Goal: Transaction & Acquisition: Subscribe to service/newsletter

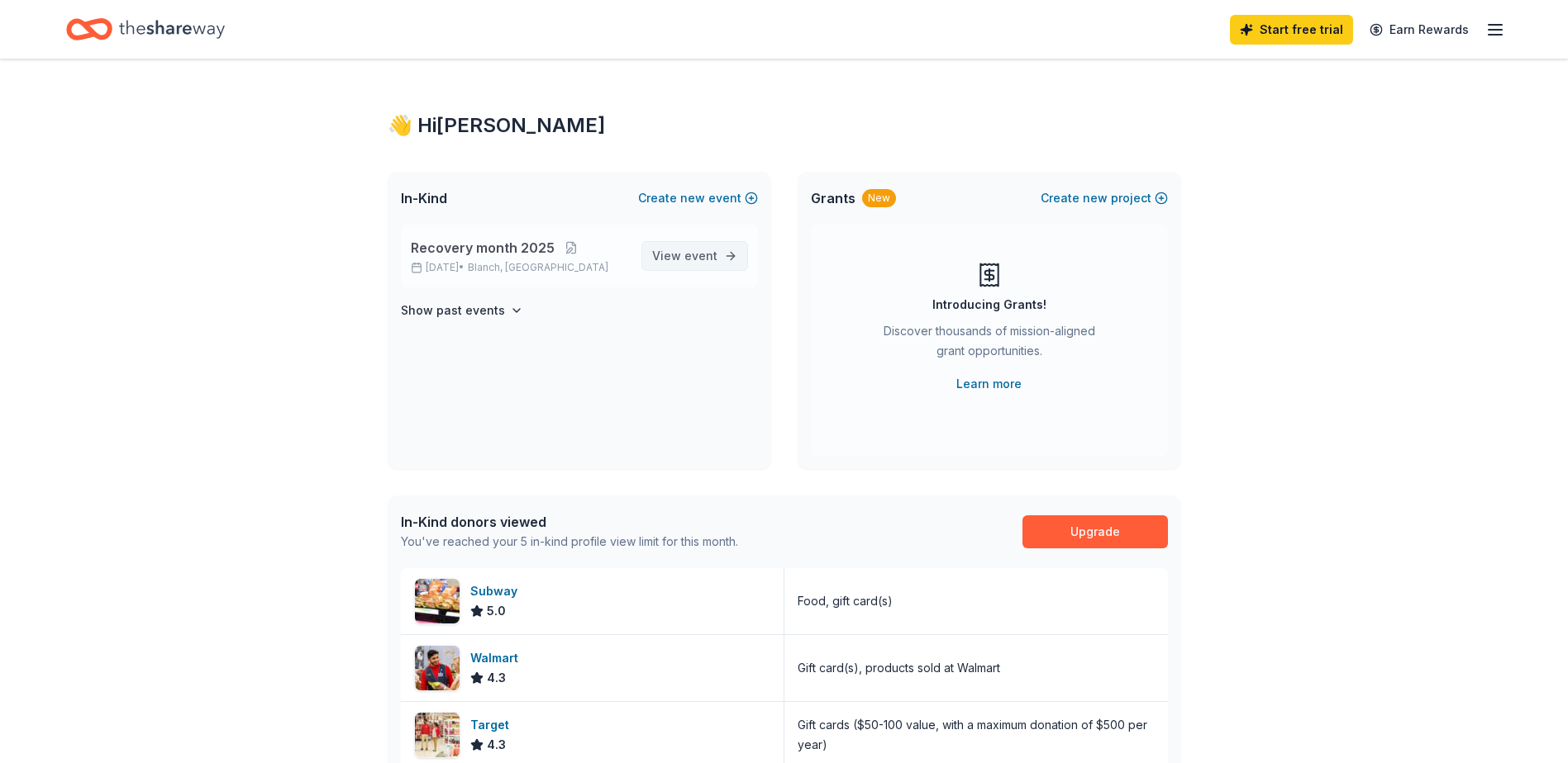
click at [676, 249] on span "View event" at bounding box center [685, 256] width 65 height 20
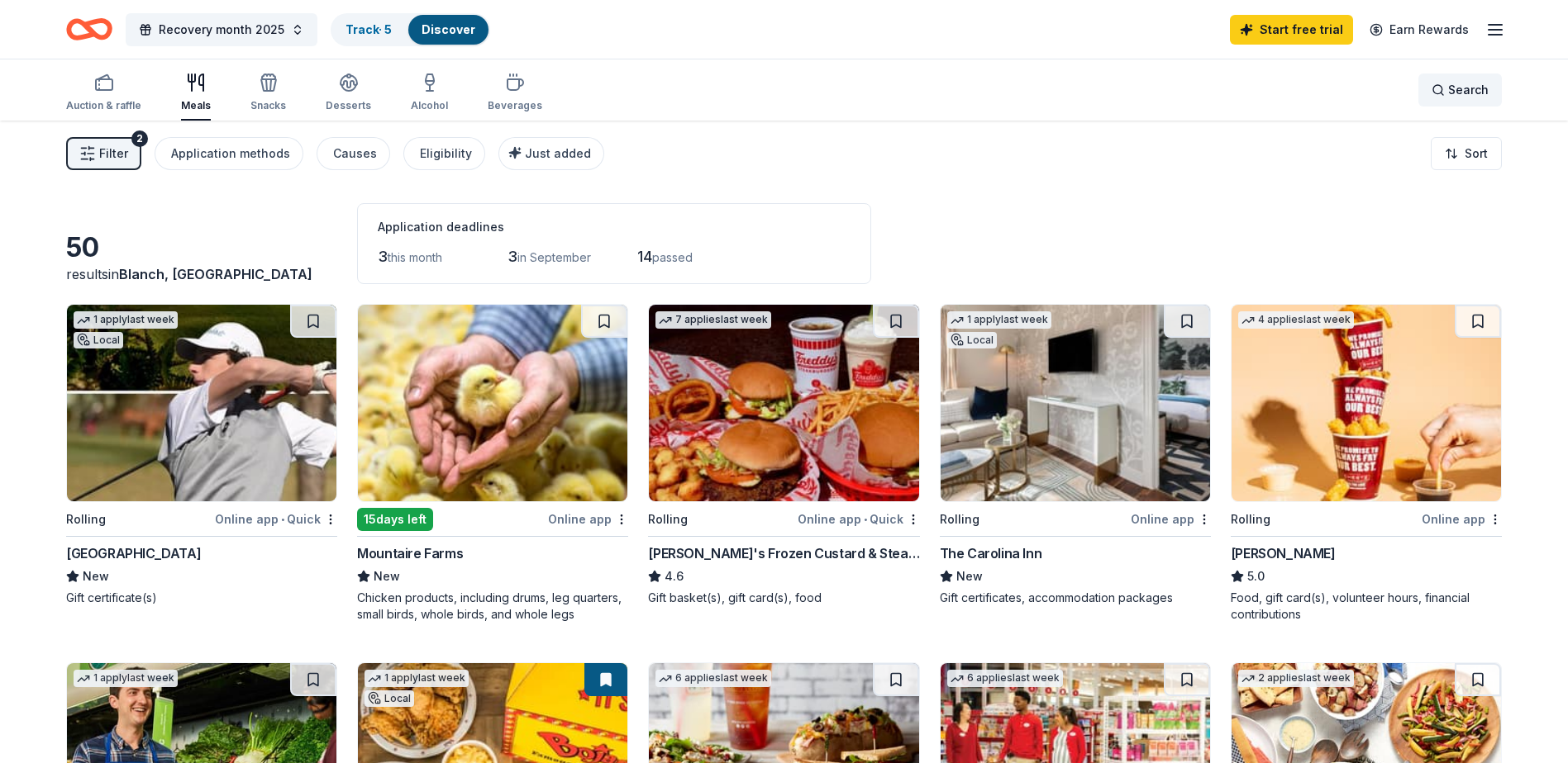
click at [1471, 90] on span "Search" at bounding box center [1468, 90] width 40 height 20
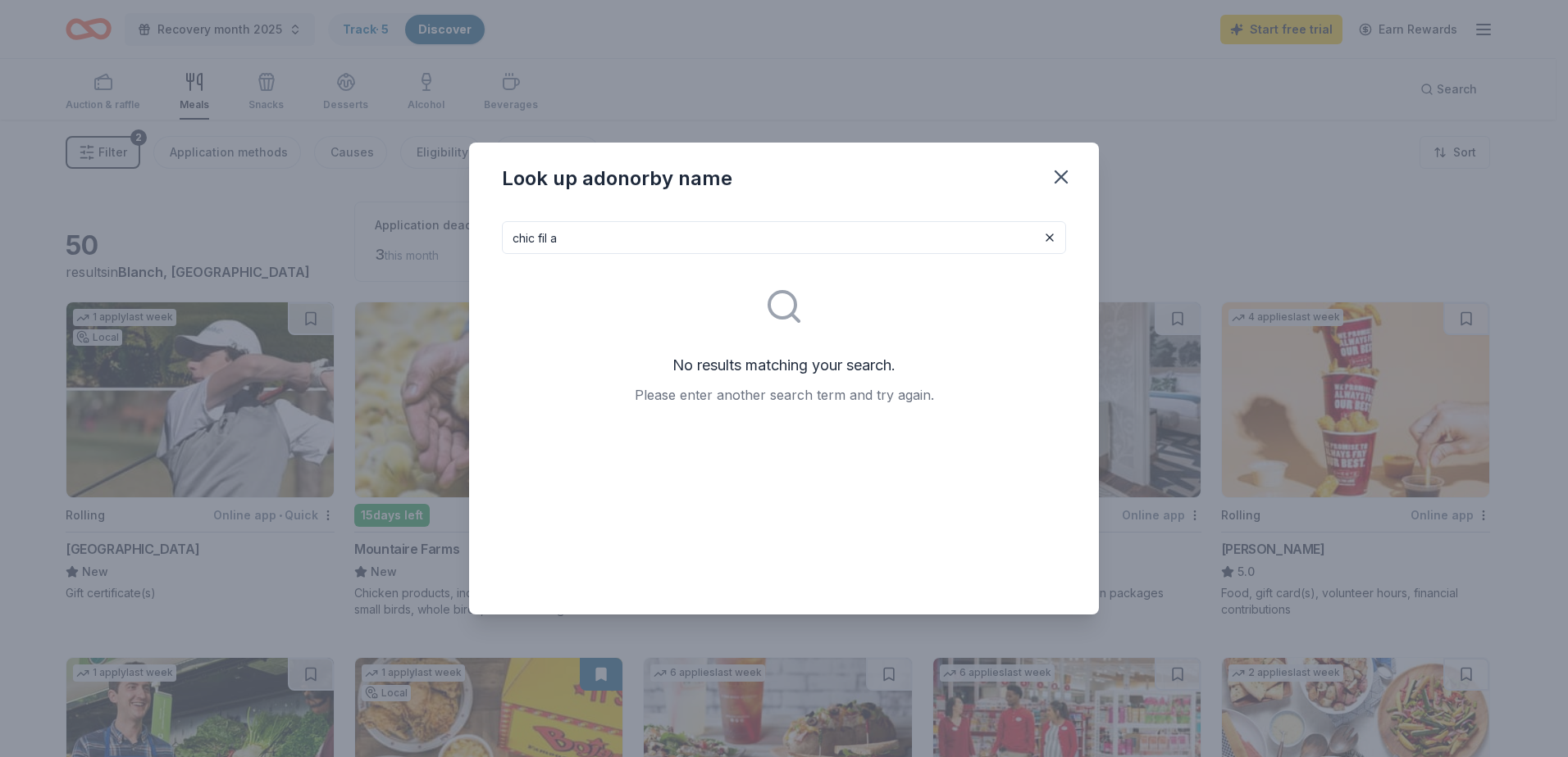
drag, startPoint x: 565, startPoint y: 238, endPoint x: 538, endPoint y: 238, distance: 27.0
click at [538, 238] on input "chic fil a" at bounding box center [783, 237] width 564 height 32
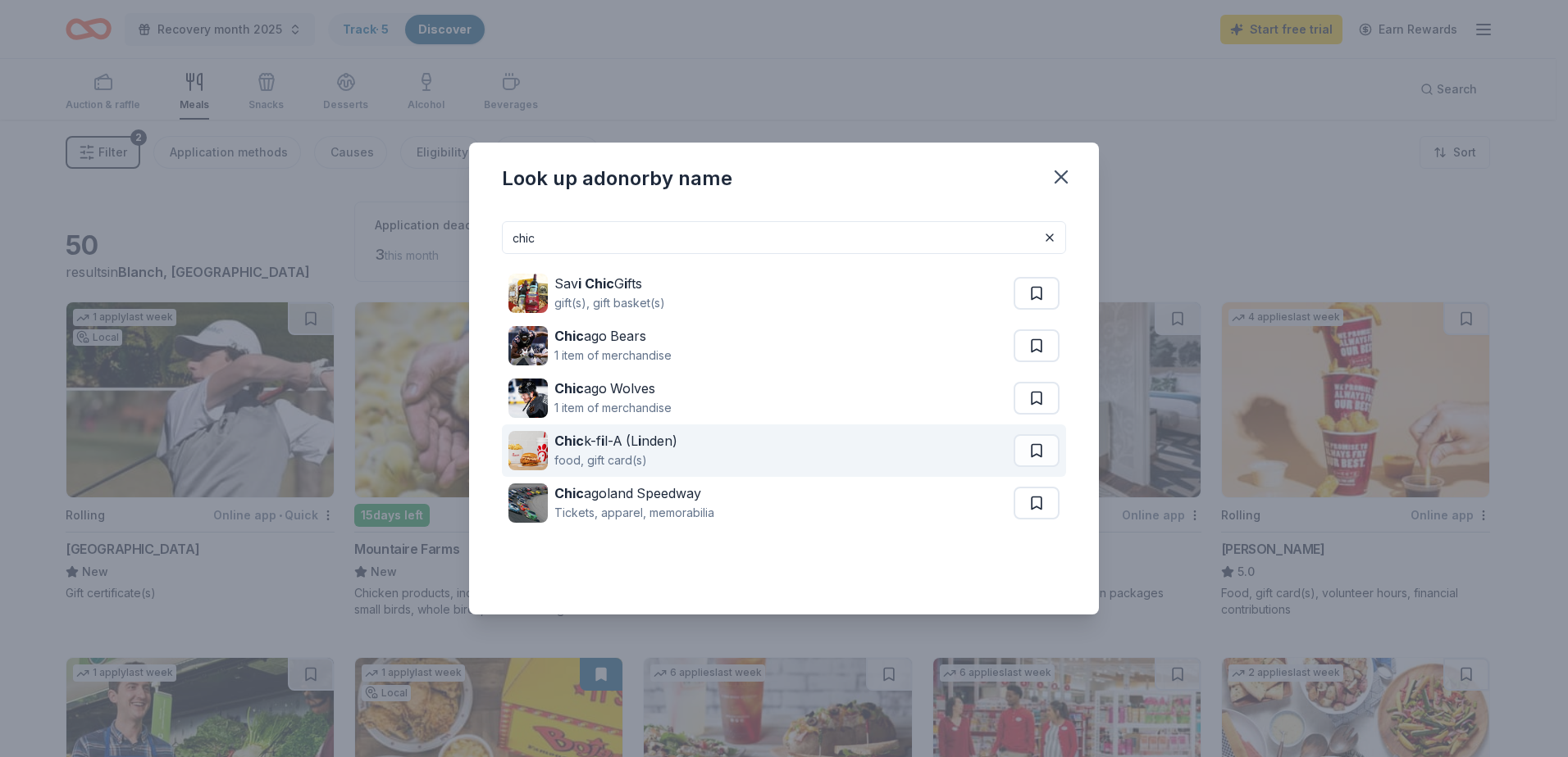
type input "chic"
click at [563, 447] on strong "Chic" at bounding box center [569, 441] width 30 height 17
click at [563, 450] on div "Chic k-f i l-A (L i nden)" at bounding box center [616, 441] width 123 height 19
click at [616, 445] on div "Chic k-f i l-A (L i nden)" at bounding box center [616, 441] width 123 height 19
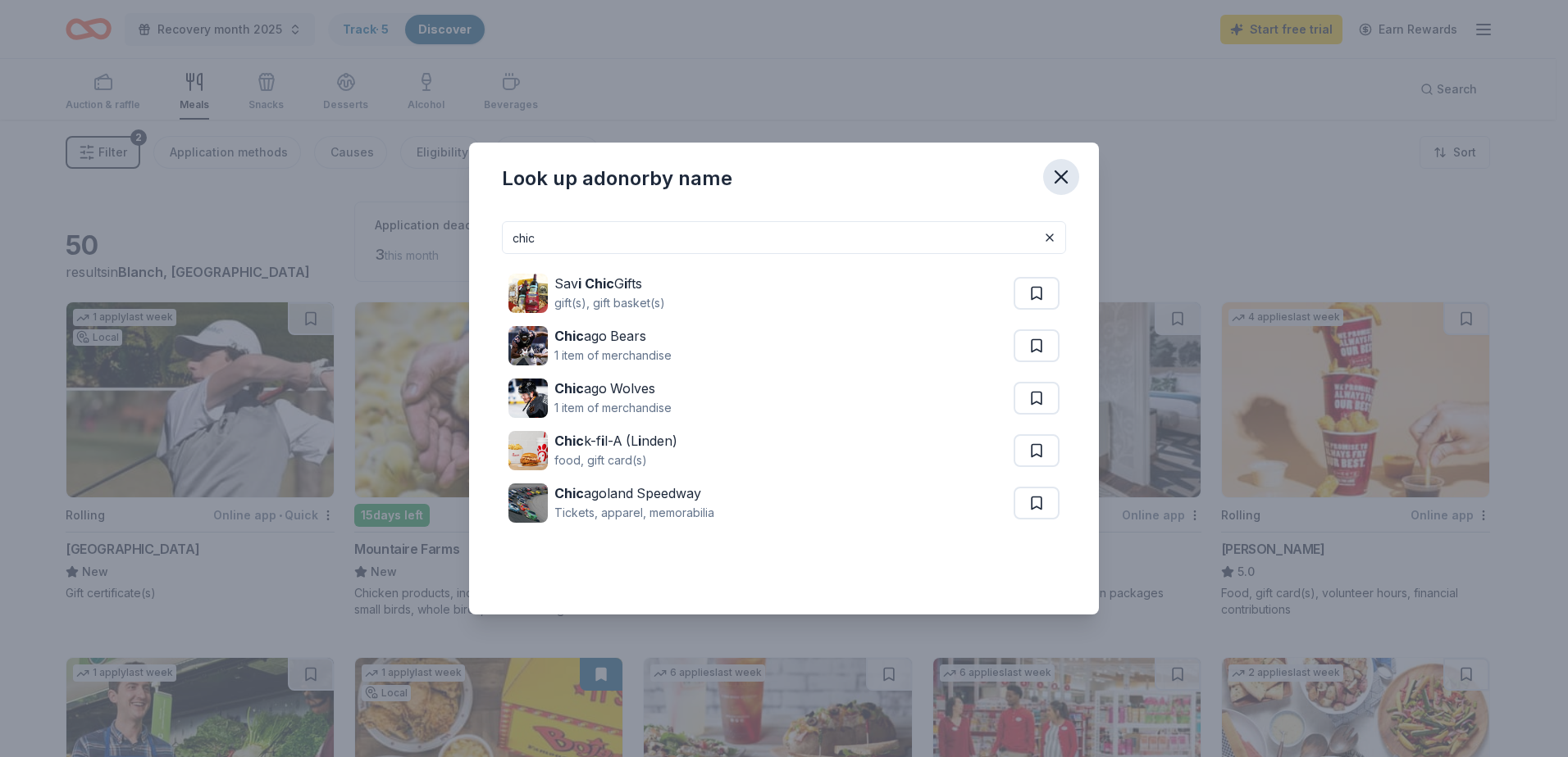
click at [1060, 170] on icon "button" at bounding box center [1061, 177] width 23 height 23
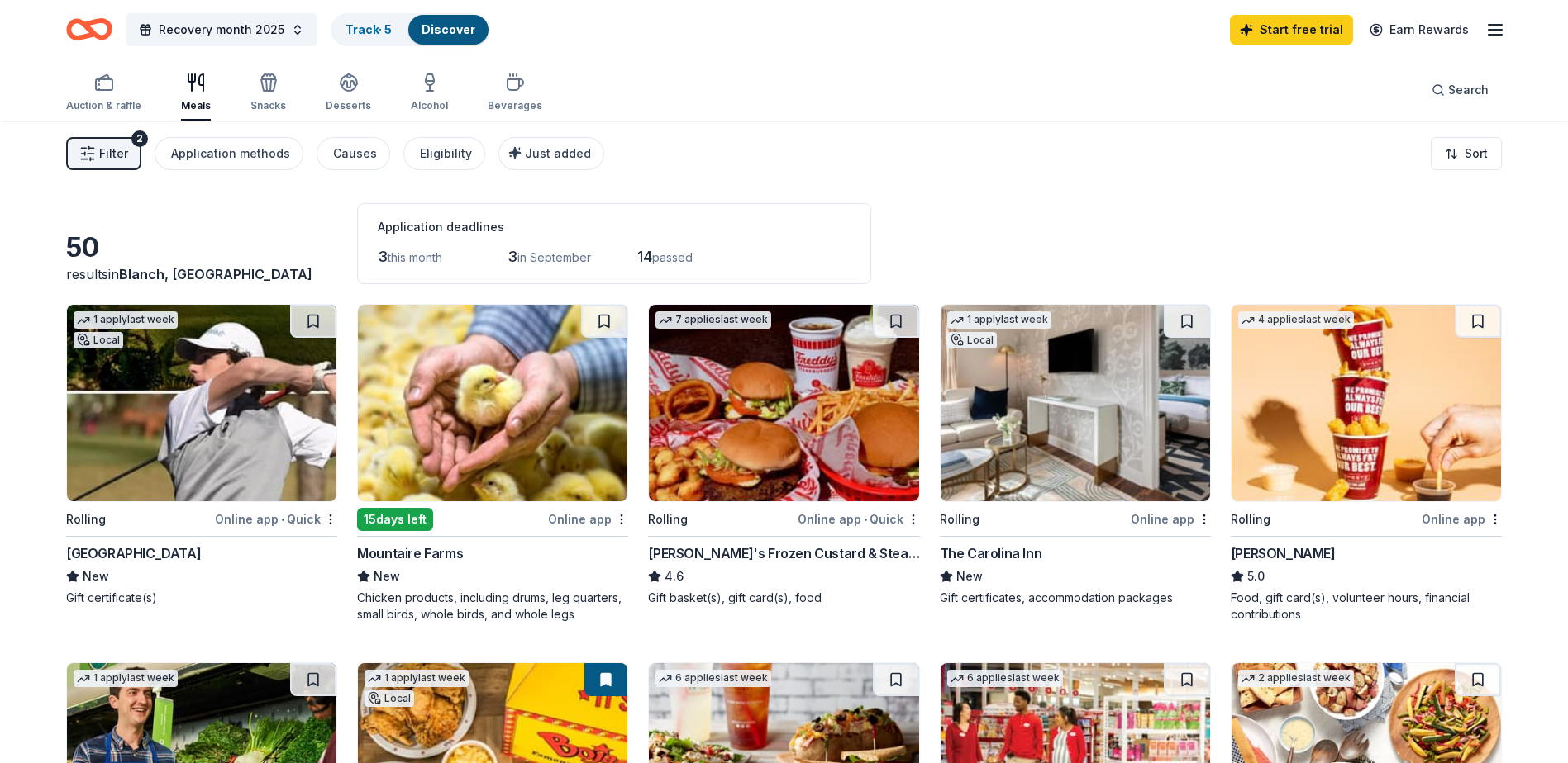
click at [99, 151] on span "Filter" at bounding box center [113, 153] width 29 height 20
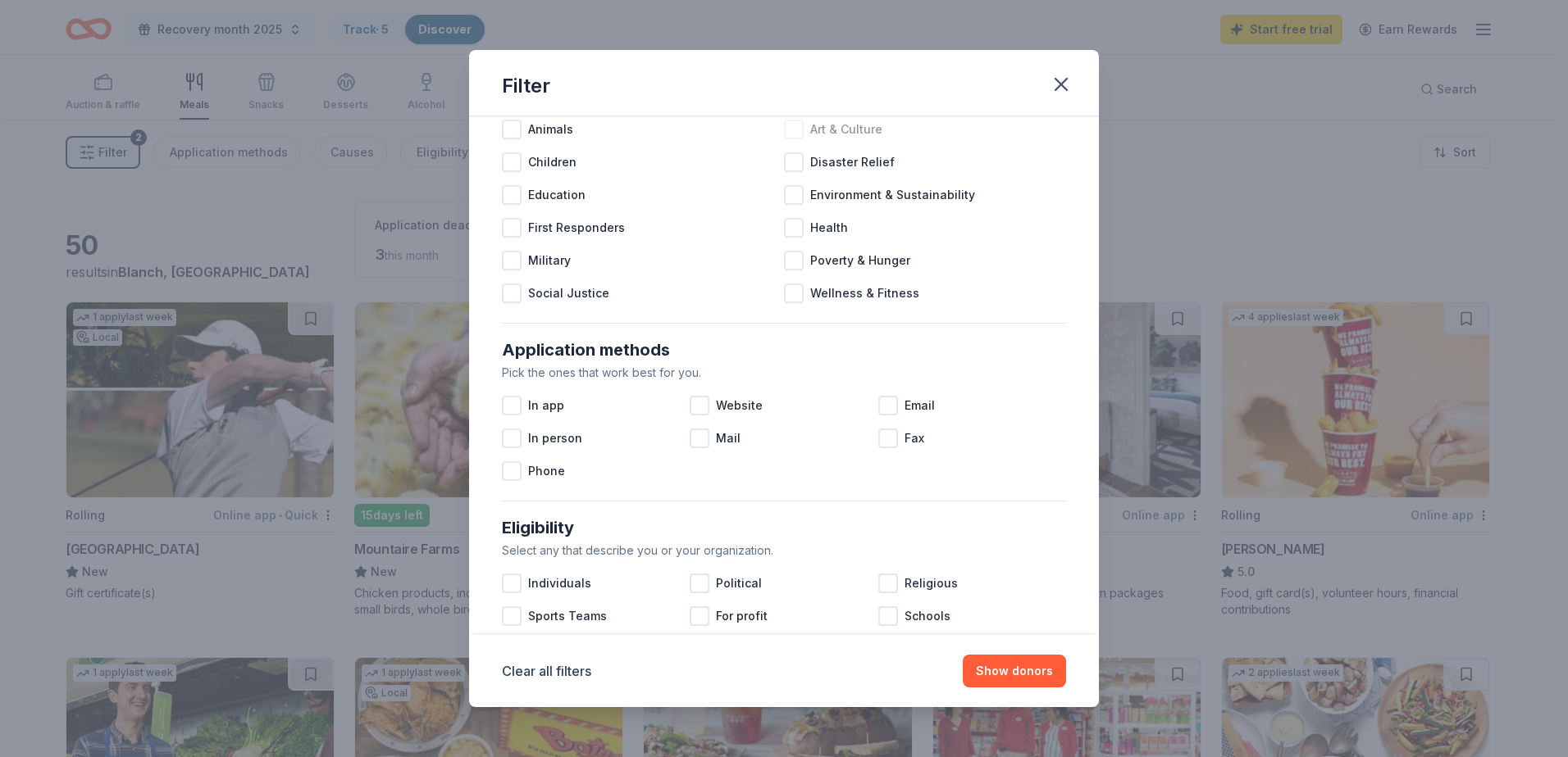
scroll to position [164, 0]
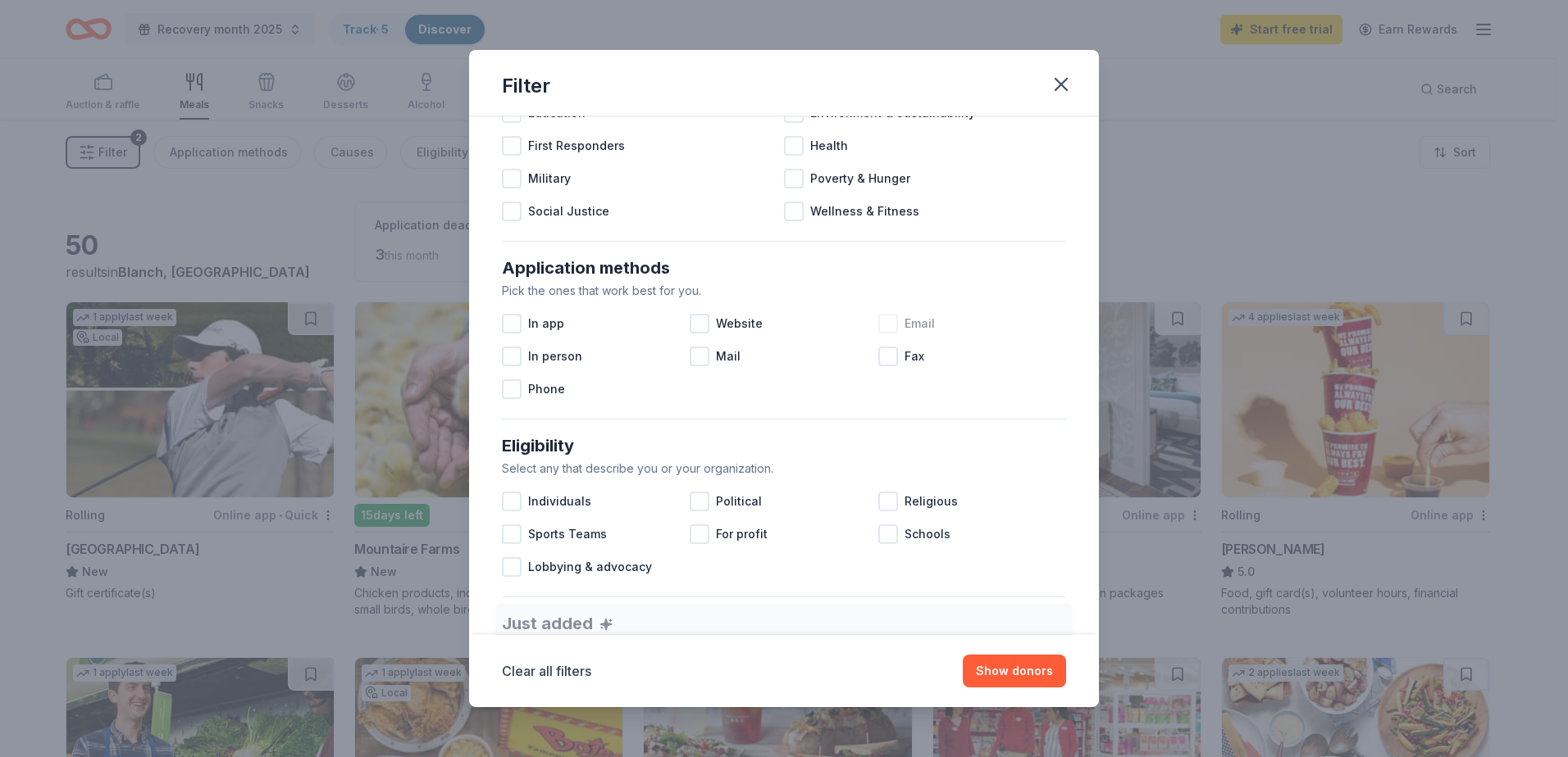
click at [878, 326] on div at bounding box center [888, 323] width 19 height 19
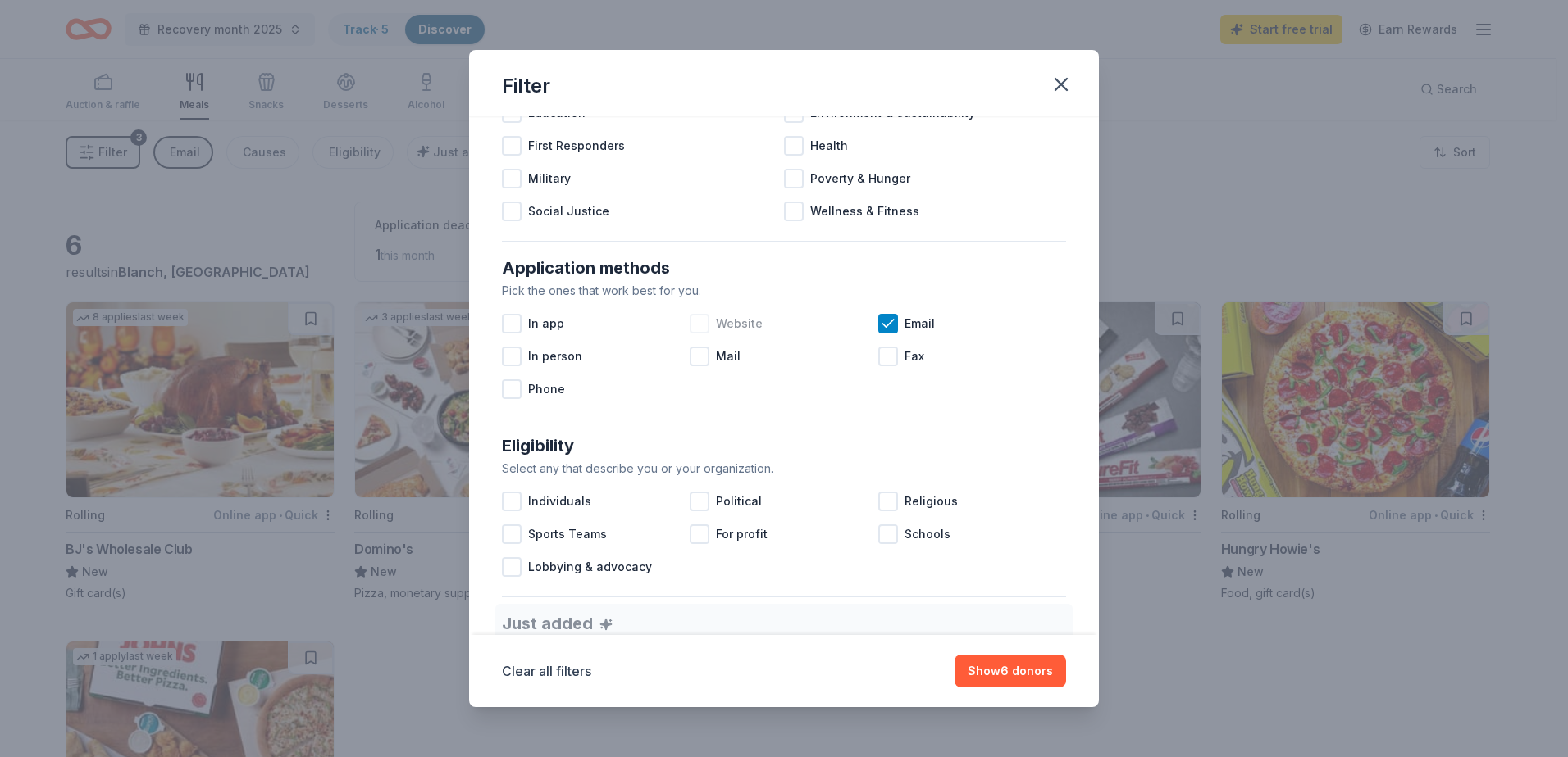
click at [702, 327] on div at bounding box center [699, 323] width 19 height 19
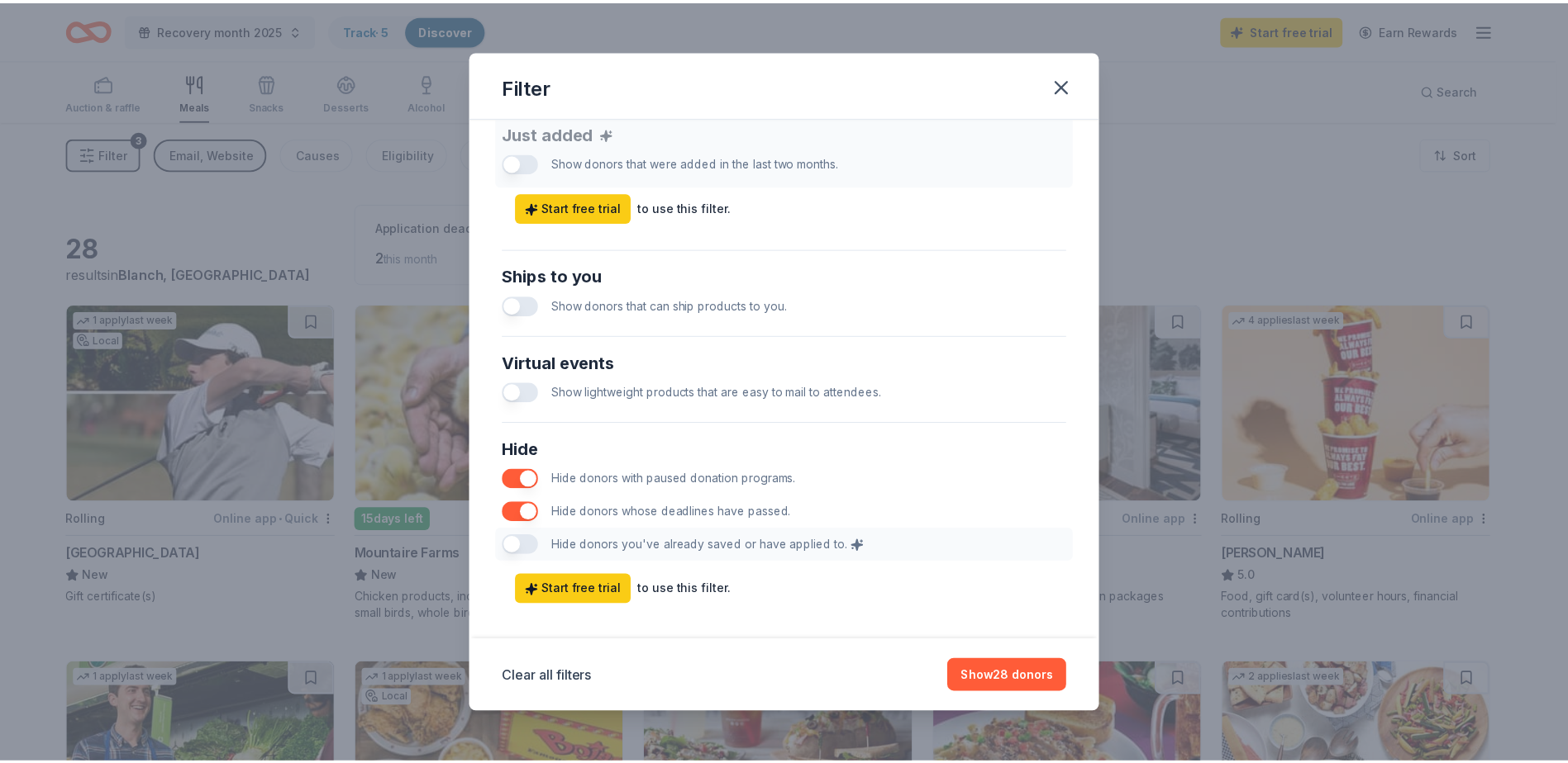
scroll to position [677, 0]
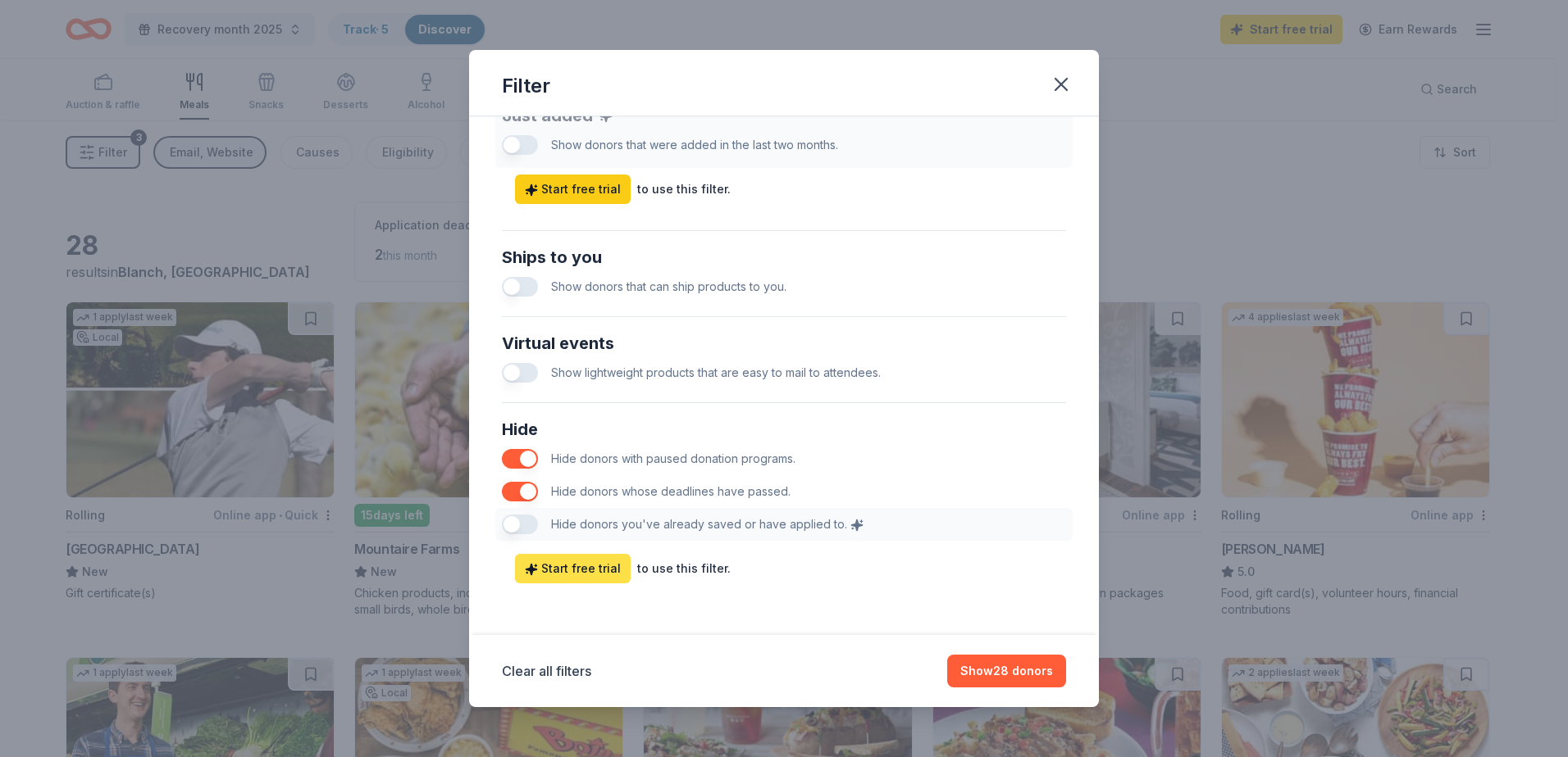
click at [580, 566] on span "Start free trial" at bounding box center [573, 568] width 96 height 19
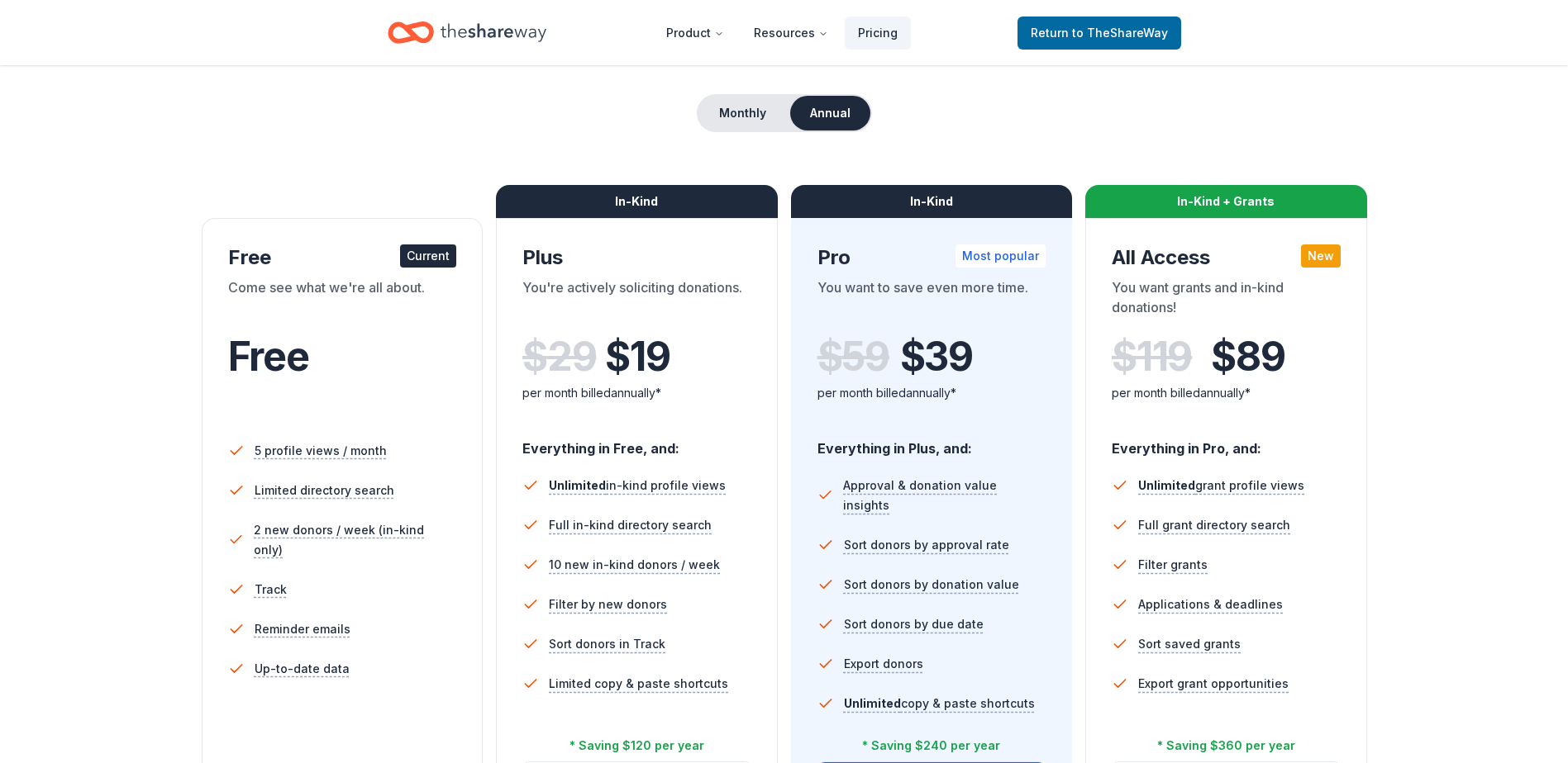
scroll to position [248, 0]
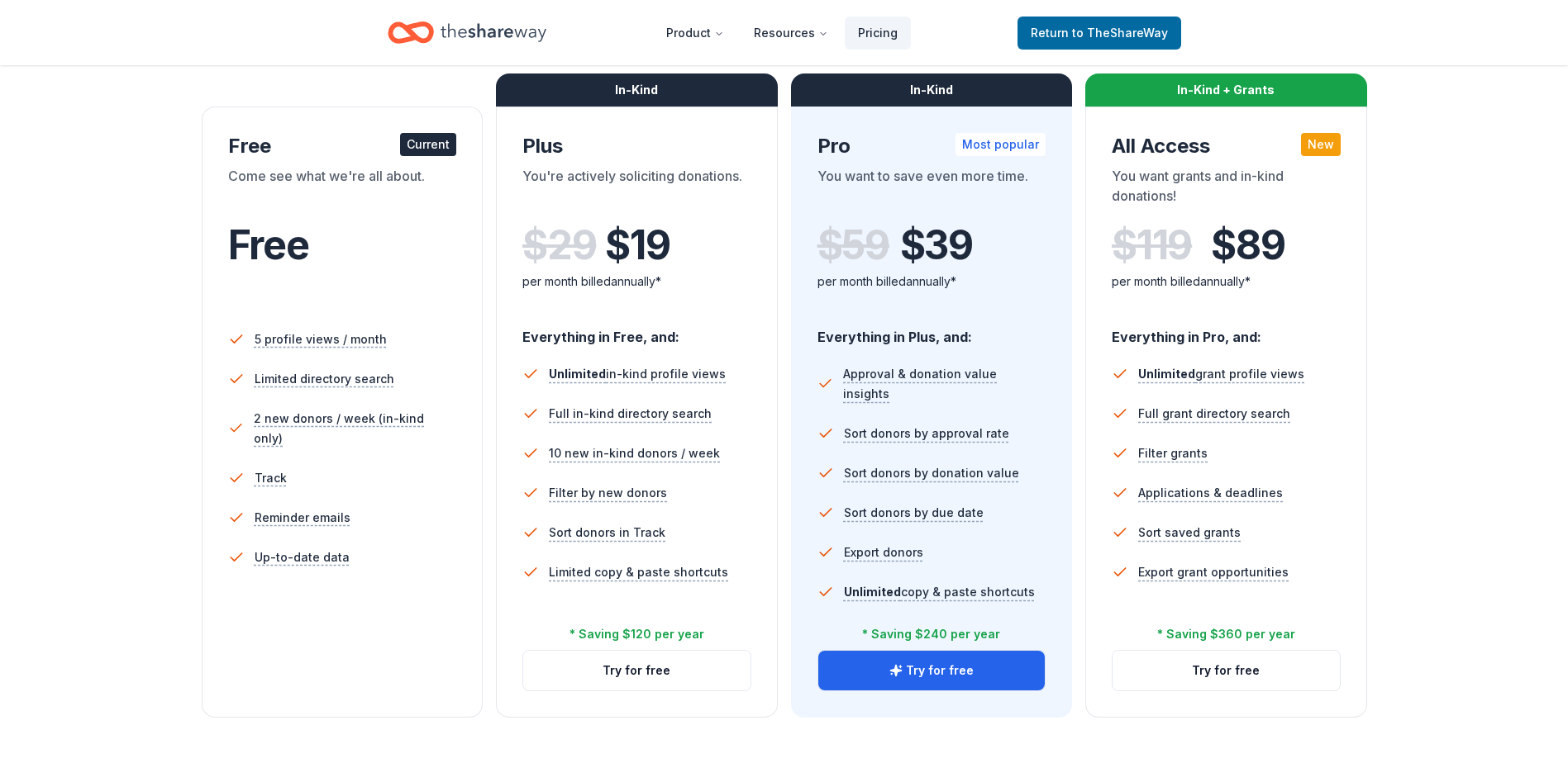
click at [417, 145] on div "Current" at bounding box center [428, 145] width 56 height 23
click at [884, 665] on button "Try for free" at bounding box center [932, 671] width 228 height 40
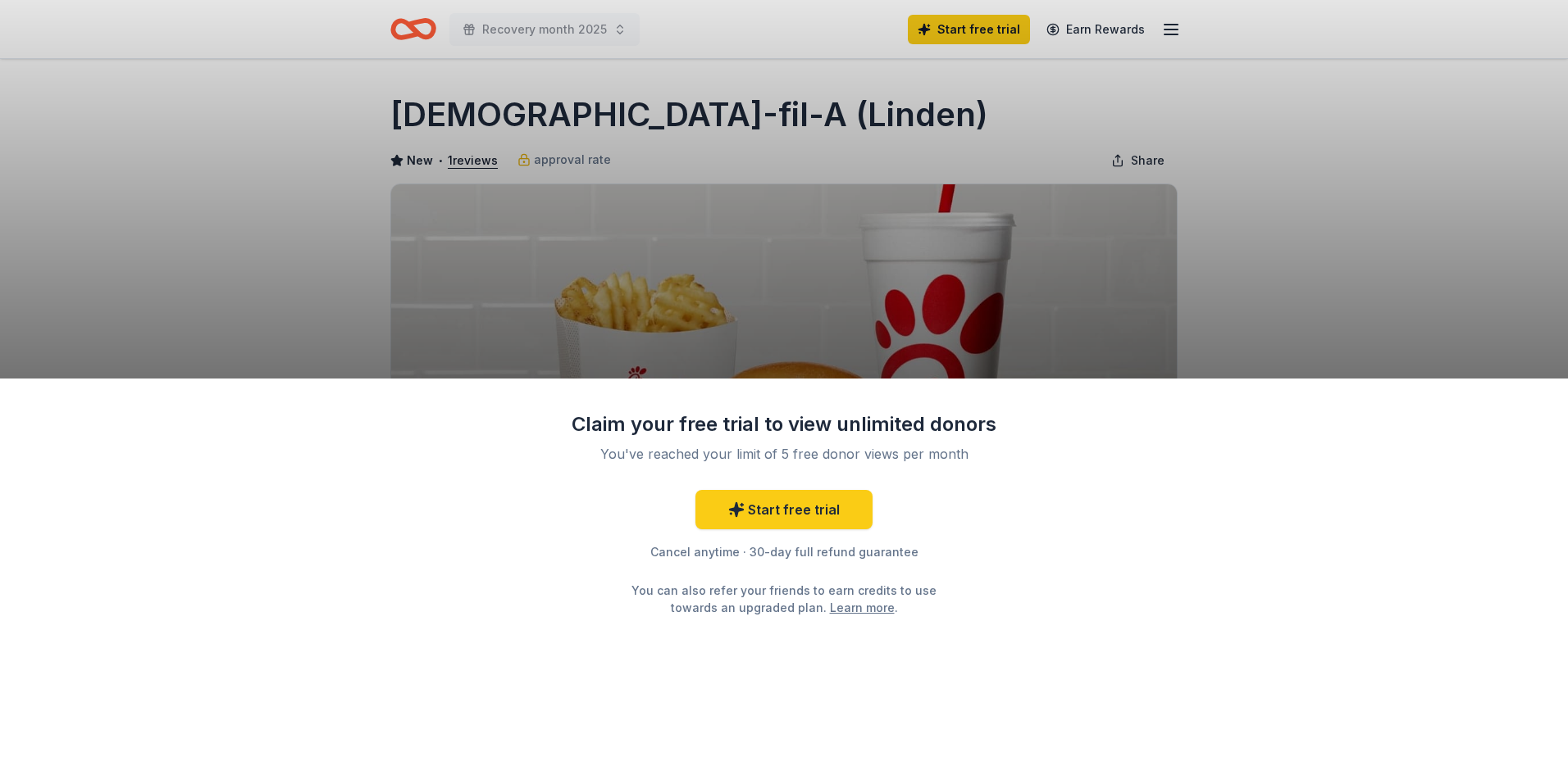
click at [1356, 182] on div "Claim your free trial to view unlimited donors You've reached your limit of 5 f…" at bounding box center [784, 378] width 1568 height 757
click at [1265, 182] on div "Claim your free trial to view unlimited donors You've reached your limit of 5 f…" at bounding box center [784, 378] width 1568 height 757
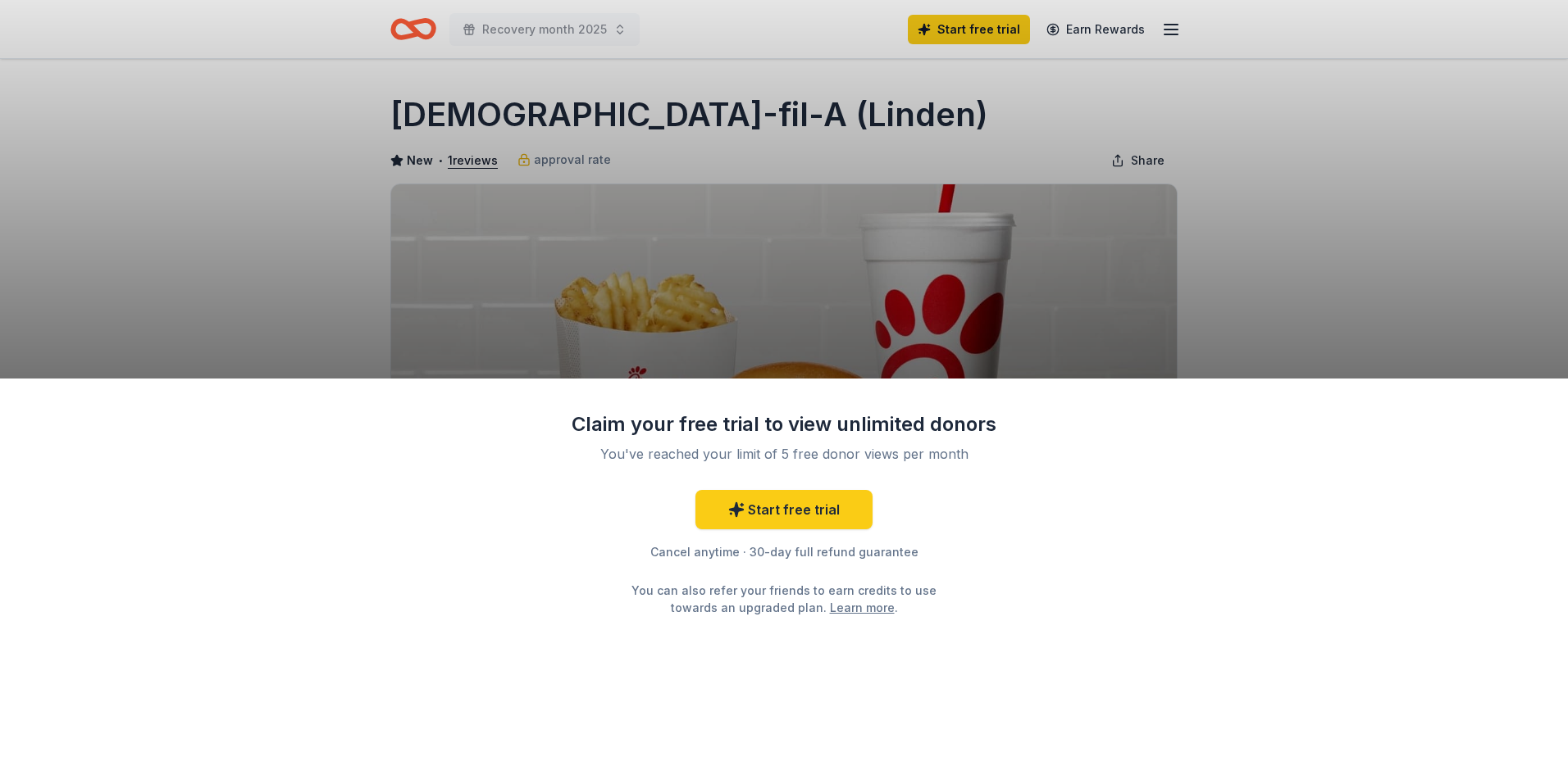
click at [341, 112] on div "Claim your free trial to view unlimited donors You've reached your limit of 5 f…" at bounding box center [784, 378] width 1568 height 757
click at [993, 23] on div "Claim your free trial to view unlimited donors You've reached your limit of 5 f…" at bounding box center [784, 378] width 1568 height 757
